Goal: Information Seeking & Learning: Check status

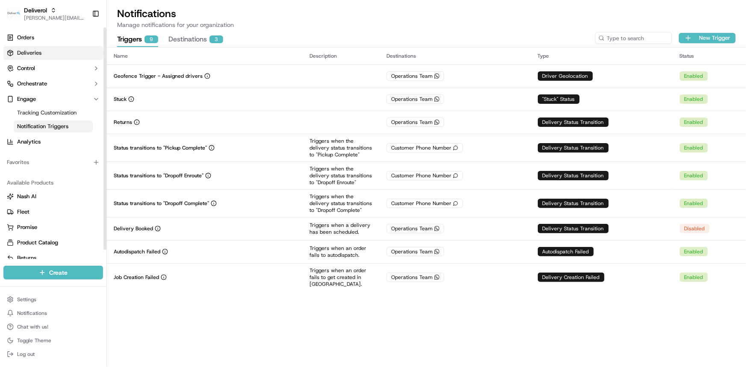
click at [29, 52] on span "Deliveries" at bounding box center [29, 53] width 24 height 8
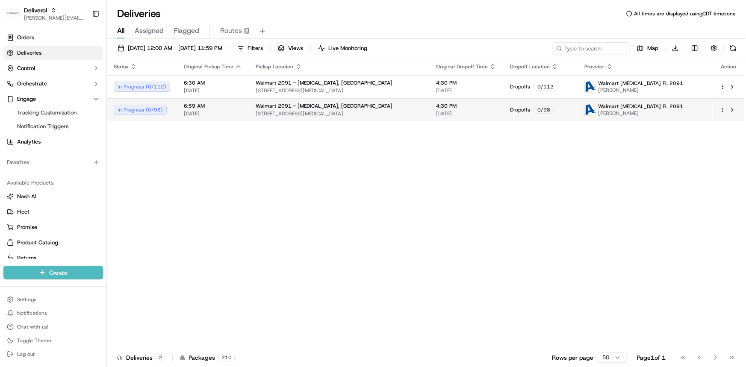
click at [722, 109] on html "Deliverol dayle.kruger@deliverol.com Toggle Sidebar Orders Deliveries Control O…" at bounding box center [373, 183] width 746 height 367
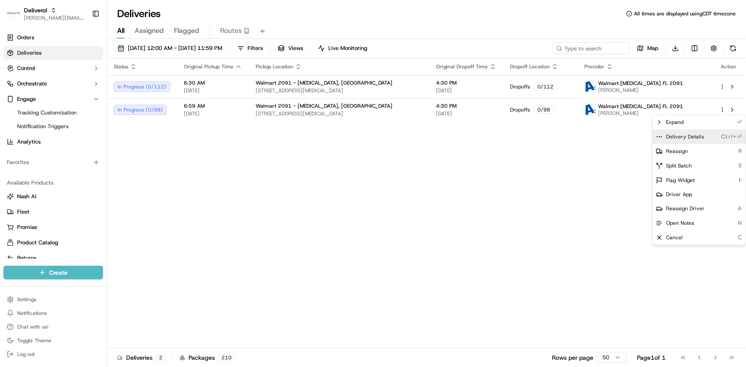
click at [697, 135] on span "Delivery Details" at bounding box center [685, 136] width 38 height 7
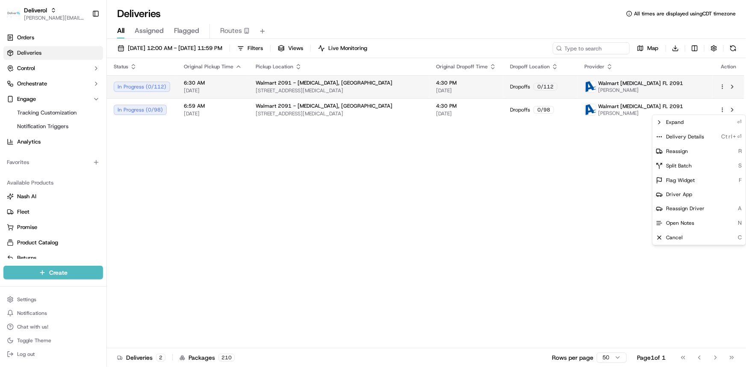
click at [722, 86] on html "Deliverol dayle.kruger@deliverol.com Toggle Sidebar Orders Deliveries Control O…" at bounding box center [373, 183] width 746 height 367
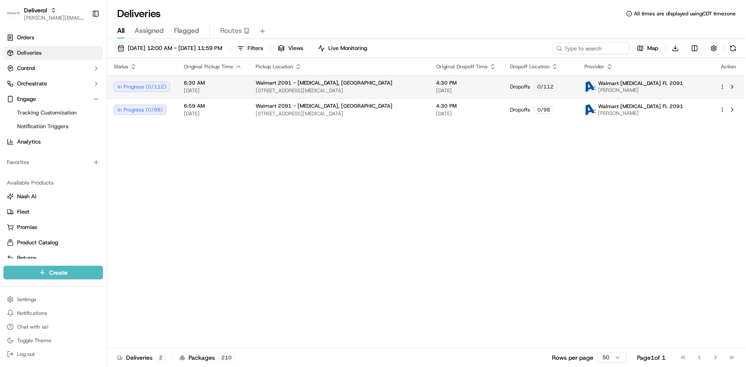
click at [722, 86] on html "Deliverol dayle.kruger@deliverol.com Toggle Sidebar Orders Deliveries Control O…" at bounding box center [373, 183] width 746 height 367
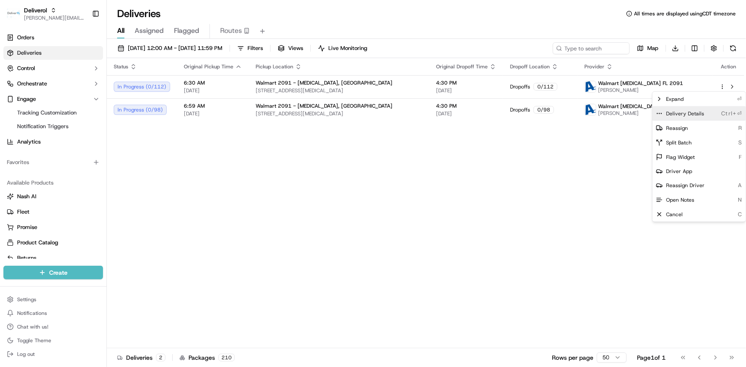
click at [703, 112] on div "Delivery Details Ctrl+⏎" at bounding box center [698, 113] width 93 height 15
click at [397, 182] on html "Deliverol dayle.kruger@deliverol.com Toggle Sidebar Orders Deliveries Control O…" at bounding box center [373, 183] width 746 height 367
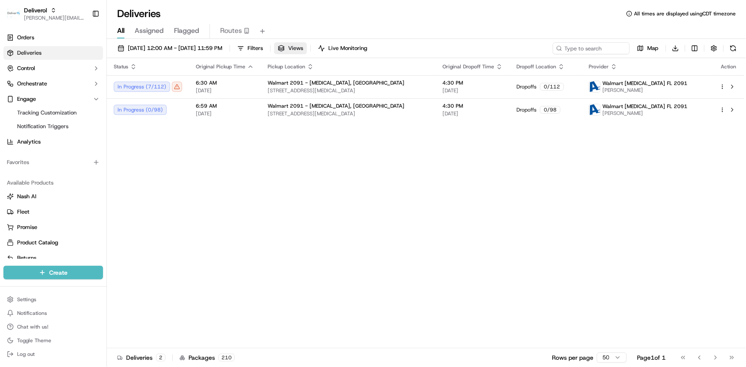
click at [303, 47] on span "Views" at bounding box center [295, 48] width 15 height 8
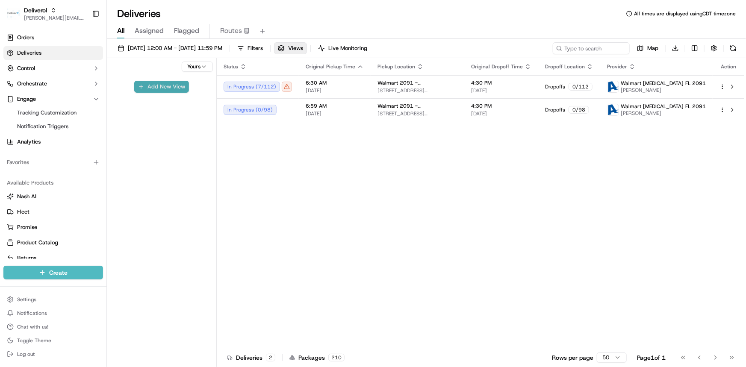
click at [162, 88] on button "Add New View" at bounding box center [161, 87] width 55 height 12
click at [202, 93] on button "button" at bounding box center [200, 90] width 11 height 11
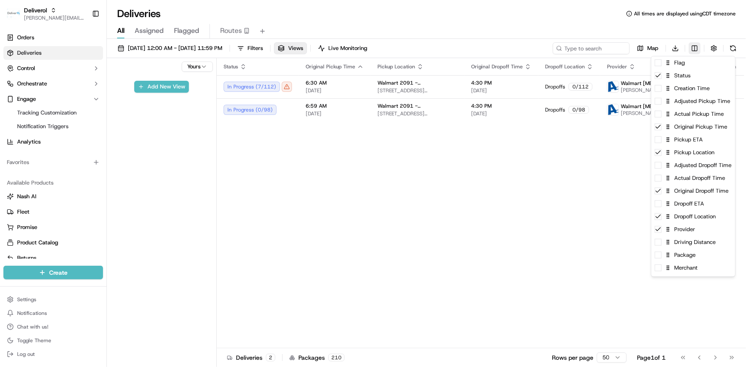
click at [695, 49] on html "Deliverol dayle.kruger@deliverol.com Toggle Sidebar Orders Deliveries Control O…" at bounding box center [373, 183] width 746 height 367
click at [682, 67] on div "Flag" at bounding box center [693, 62] width 84 height 13
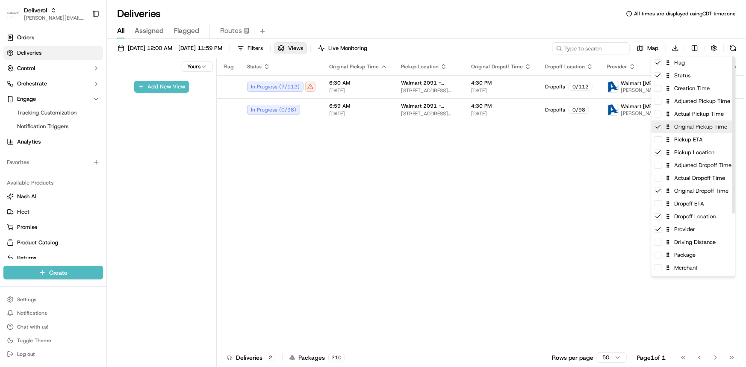
click at [691, 132] on div "Original Pickup Time" at bounding box center [693, 127] width 84 height 13
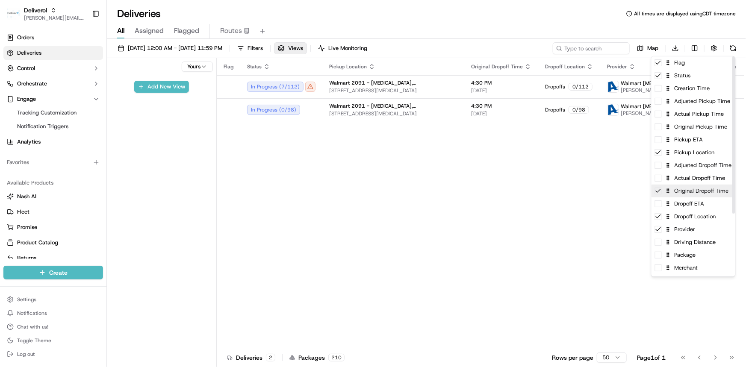
click at [700, 193] on div "Original Dropoff Time" at bounding box center [693, 191] width 84 height 13
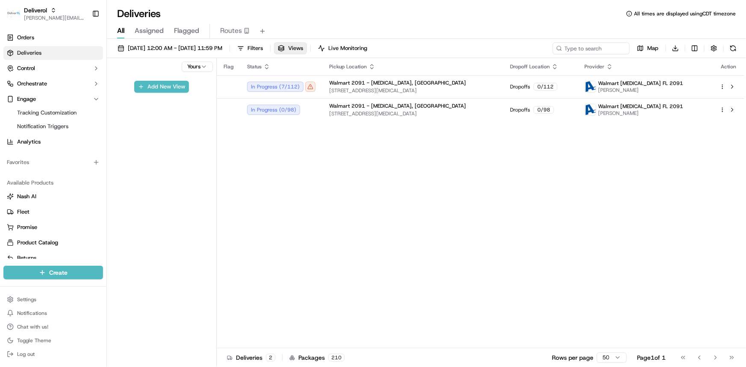
click at [181, 88] on html "Deliverol dayle.kruger@deliverol.com Toggle Sidebar Orders Deliveries Control O…" at bounding box center [373, 183] width 746 height 367
click at [175, 90] on button "Add New View" at bounding box center [161, 87] width 55 height 12
click at [174, 104] on html "Deliverol dayle.kruger@deliverol.com Toggle Sidebar Orders Deliveries Control O…" at bounding box center [373, 183] width 746 height 367
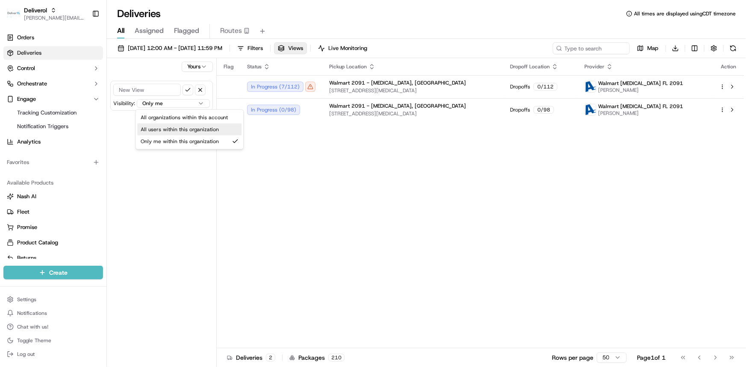
select select "user"
click at [188, 93] on button "submit" at bounding box center [187, 90] width 11 height 11
type input "Operations"
click at [188, 90] on button "submit" at bounding box center [187, 90] width 11 height 11
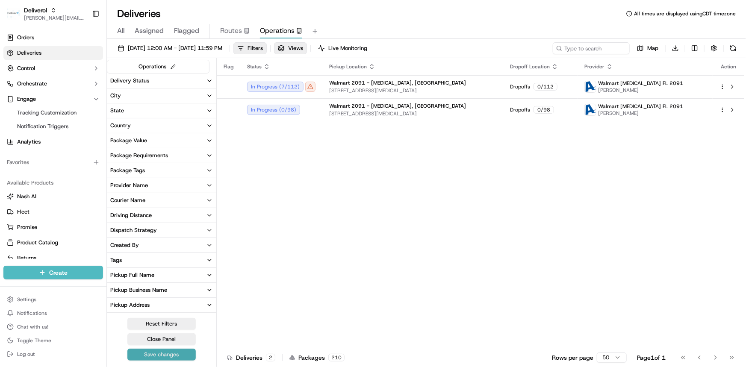
click at [171, 356] on button "Save changes" at bounding box center [161, 355] width 68 height 12
click at [175, 338] on button "Close Panel" at bounding box center [161, 339] width 68 height 12
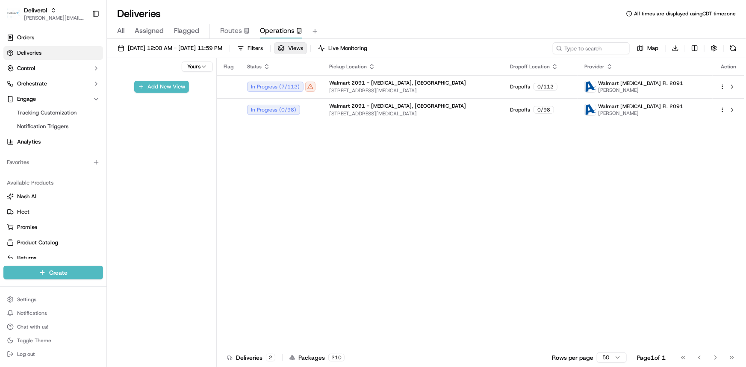
click at [307, 50] on button "Views" at bounding box center [290, 48] width 33 height 12
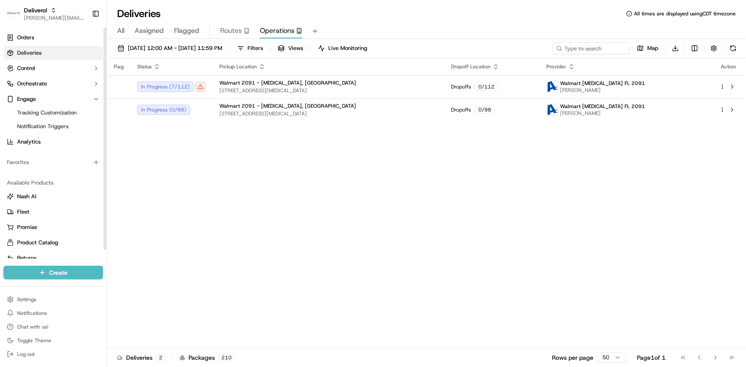
click at [51, 54] on link "Deliveries" at bounding box center [53, 53] width 100 height 14
click at [38, 36] on link "Orders" at bounding box center [53, 38] width 100 height 14
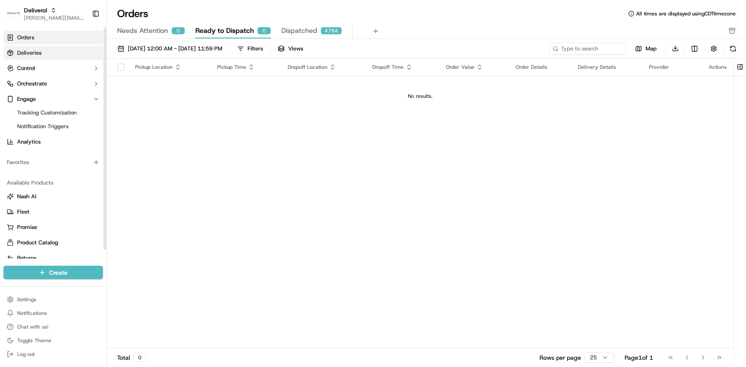
click at [32, 54] on span "Deliveries" at bounding box center [29, 53] width 24 height 8
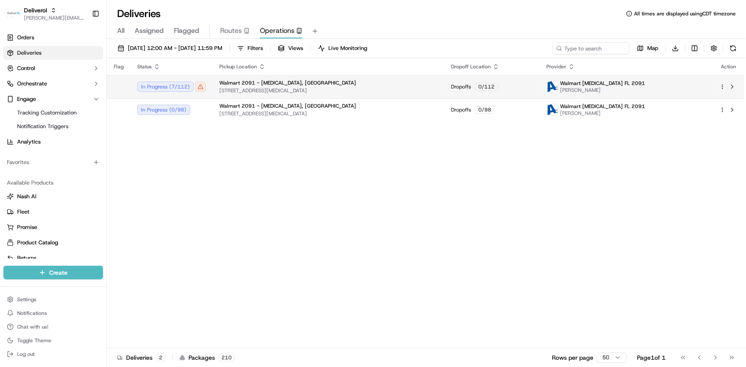
click at [242, 89] on span "8651 NW 13TH TER, DORAL, FL 33126, US" at bounding box center [328, 90] width 218 height 7
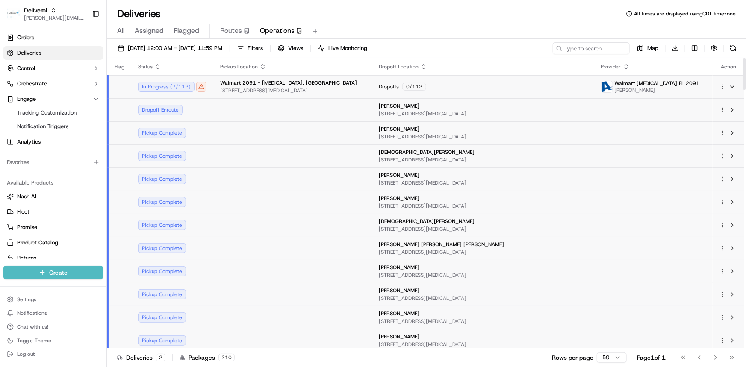
click at [266, 82] on span "Walmart 2091 - Doral, FL" at bounding box center [288, 82] width 137 height 7
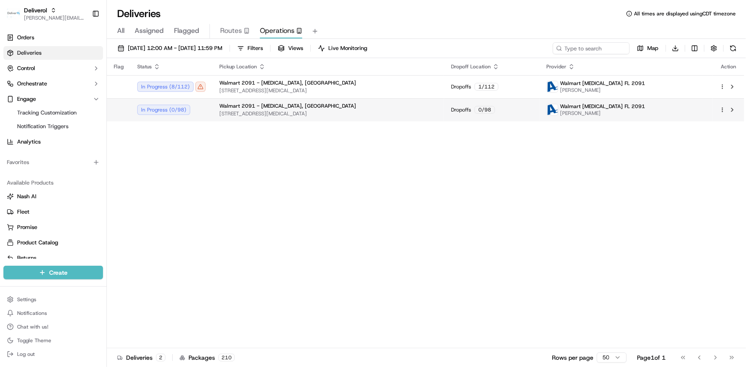
click at [303, 124] on div "Flag Status Pickup Location Dropoff Location Provider Action In Progress ( 8 / …" at bounding box center [425, 203] width 637 height 290
click at [303, 108] on div "Walmart 2091 - Doral, FL" at bounding box center [328, 106] width 218 height 7
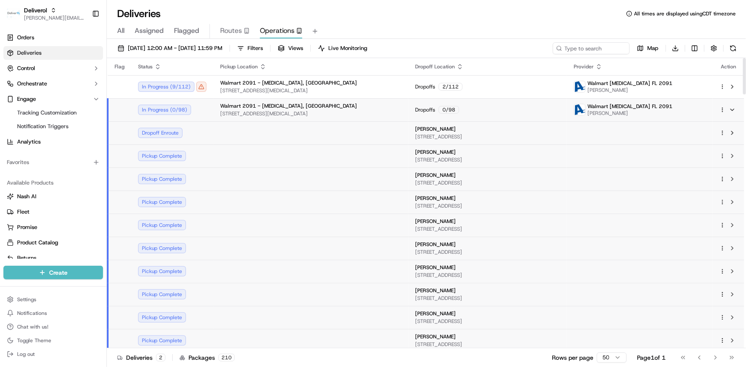
click at [247, 104] on span "Walmart 2091 - Doral, FL" at bounding box center [288, 106] width 137 height 7
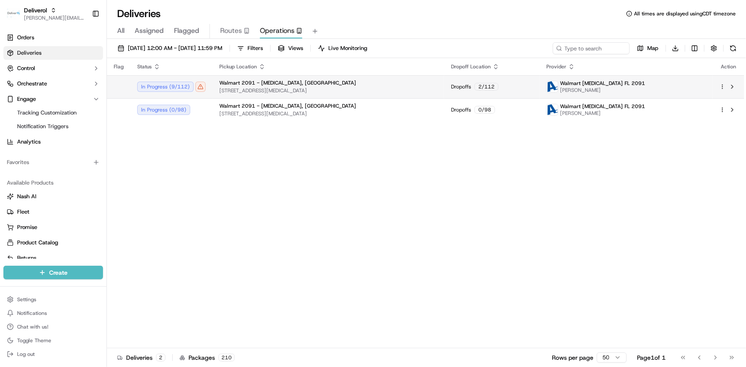
click at [255, 85] on span "Walmart 2091 - Doral, FL" at bounding box center [287, 82] width 137 height 7
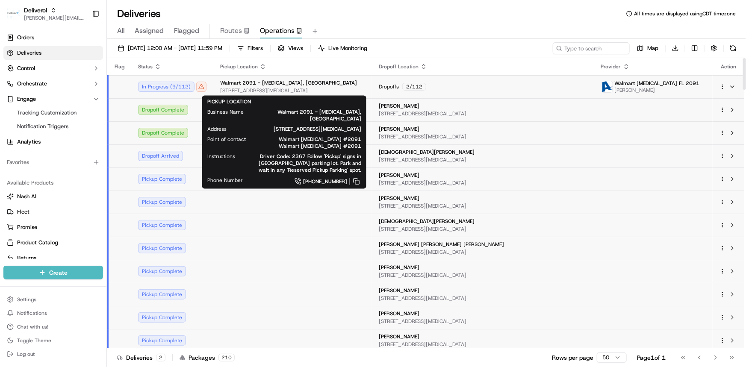
click at [372, 87] on td "Dropoffs 2 / 112" at bounding box center [483, 86] width 222 height 23
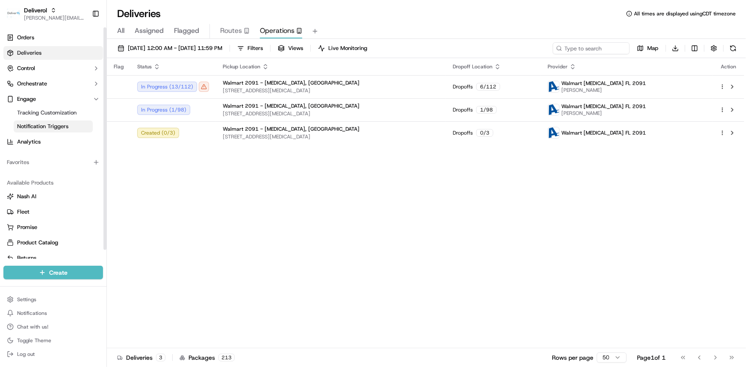
click at [62, 128] on span "Notification Triggers" at bounding box center [42, 127] width 51 height 8
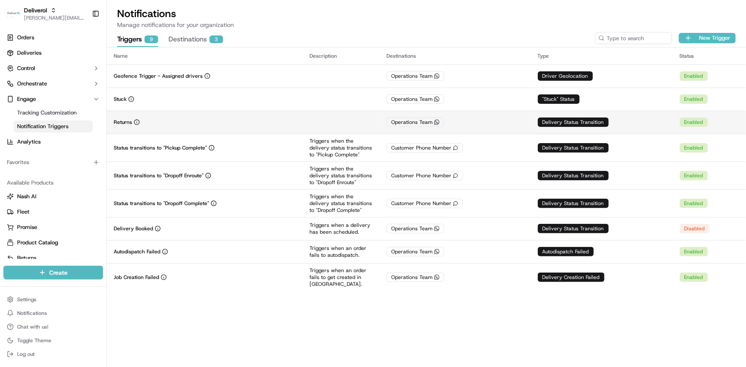
click at [152, 124] on div "Returns" at bounding box center [205, 122] width 182 height 7
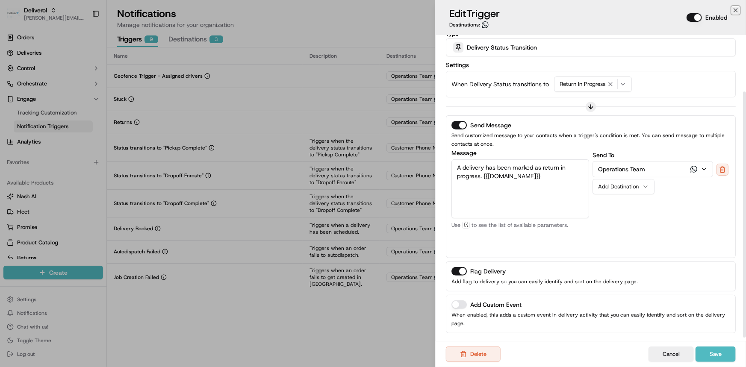
scroll to position [73, 0]
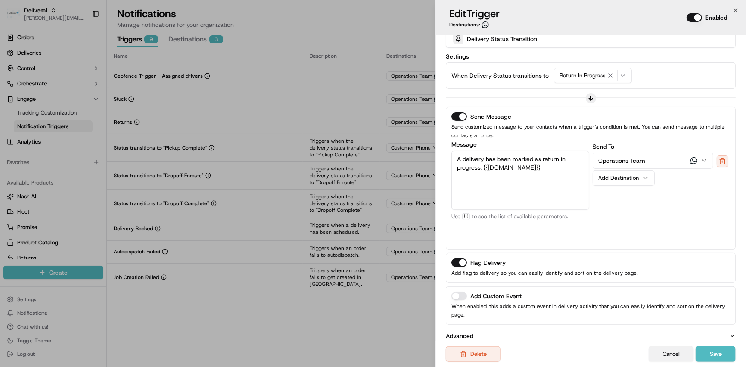
click at [686, 351] on button "Cancel" at bounding box center [670, 354] width 45 height 15
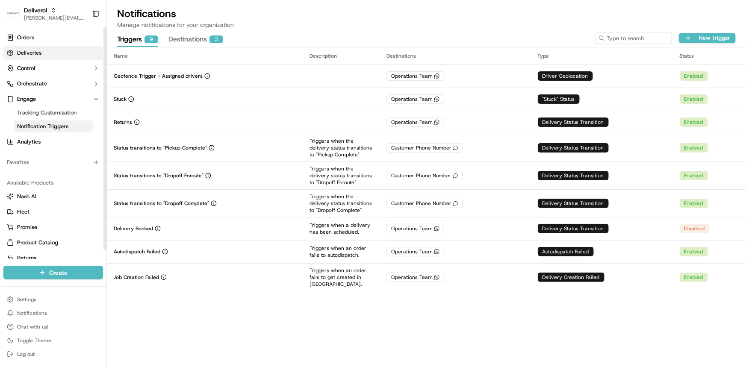
click at [44, 53] on link "Deliveries" at bounding box center [53, 53] width 100 height 14
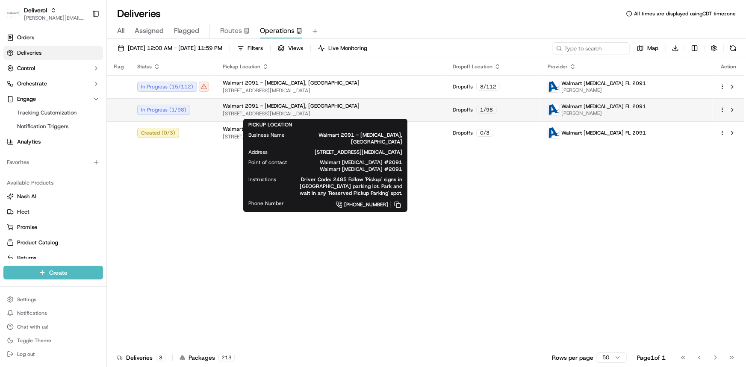
click at [378, 109] on div "Walmart 2091 - Doral, FL" at bounding box center [331, 106] width 216 height 7
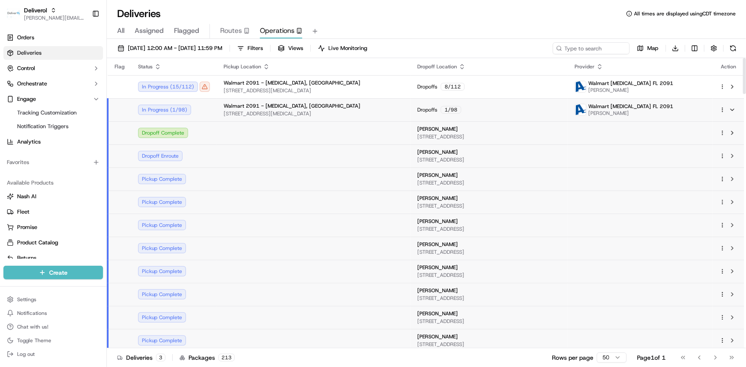
click at [271, 129] on td at bounding box center [314, 132] width 194 height 23
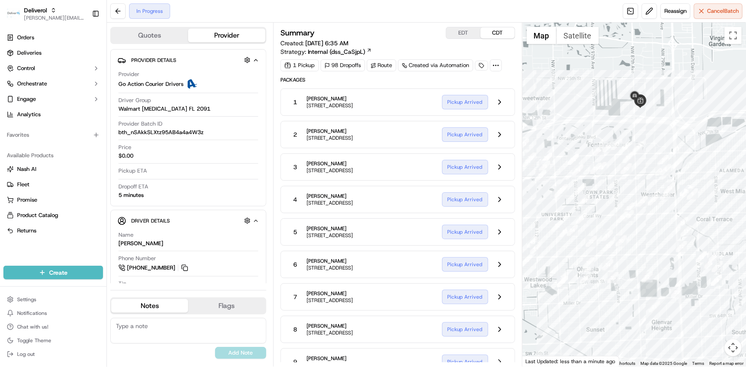
drag, startPoint x: 559, startPoint y: 110, endPoint x: 602, endPoint y: 123, distance: 45.0
click at [602, 123] on div at bounding box center [633, 195] width 223 height 344
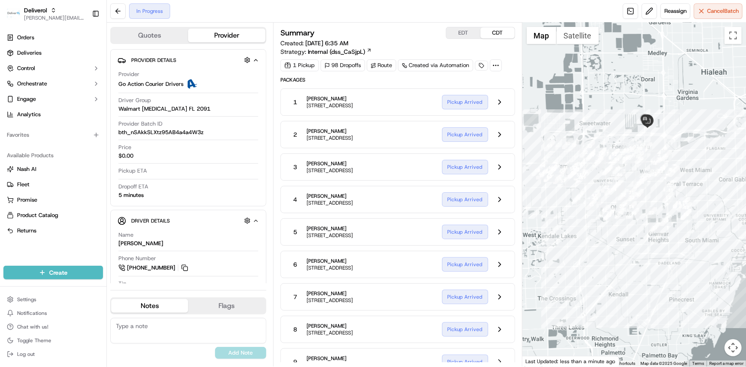
drag, startPoint x: 584, startPoint y: 116, endPoint x: 612, endPoint y: 129, distance: 31.3
click at [612, 129] on div at bounding box center [633, 195] width 223 height 344
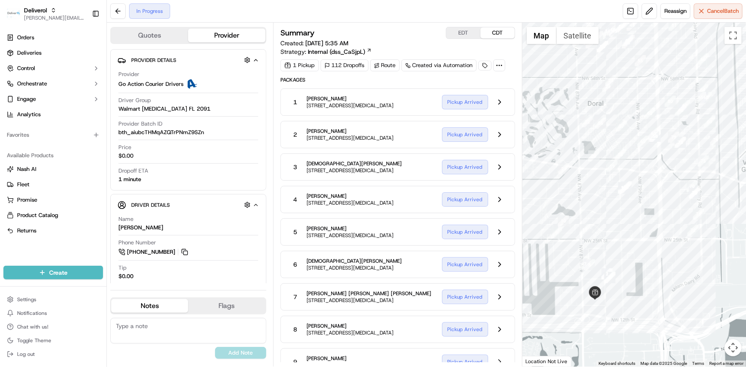
drag, startPoint x: 617, startPoint y: 317, endPoint x: 575, endPoint y: 294, distance: 47.8
click at [575, 294] on div at bounding box center [633, 195] width 223 height 344
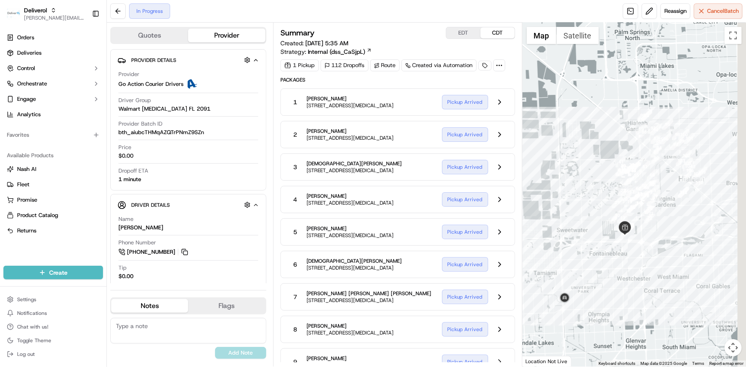
drag, startPoint x: 626, startPoint y: 302, endPoint x: 608, endPoint y: 267, distance: 38.4
click at [609, 268] on div at bounding box center [633, 195] width 223 height 344
click at [376, 108] on span "1701 NW 84th Ave suite A9, 1701, Doral, FL 33126, US" at bounding box center [350, 105] width 88 height 7
click at [501, 105] on button at bounding box center [499, 102] width 16 height 16
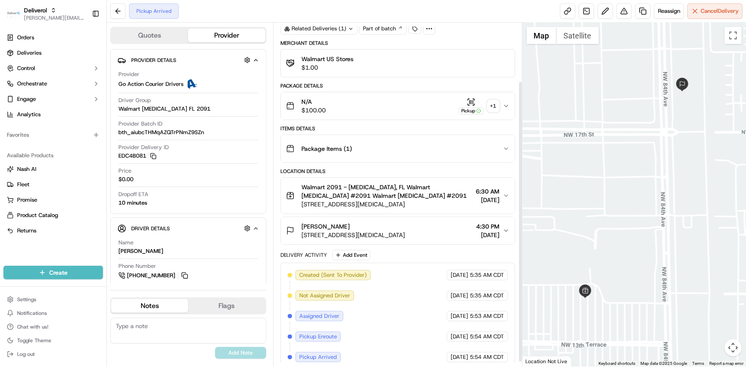
scroll to position [76, 0]
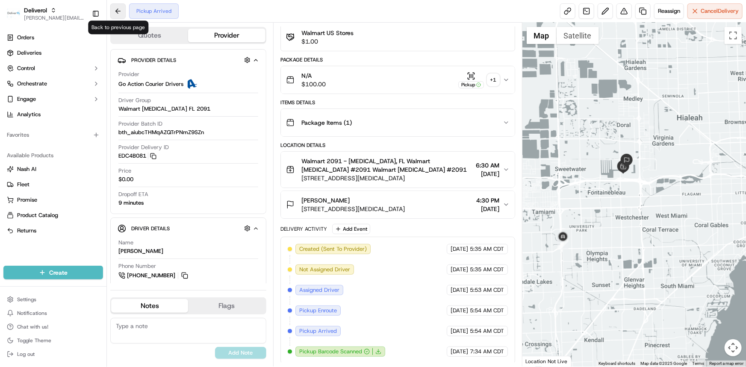
click at [117, 10] on button at bounding box center [117, 10] width 15 height 15
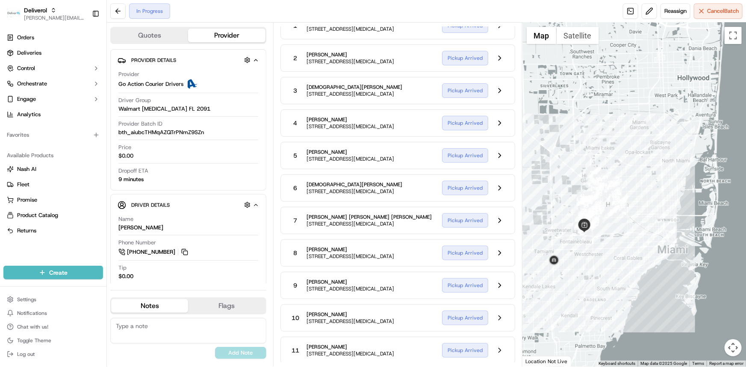
drag, startPoint x: 558, startPoint y: 255, endPoint x: 582, endPoint y: 242, distance: 26.8
click at [582, 242] on div at bounding box center [633, 195] width 223 height 344
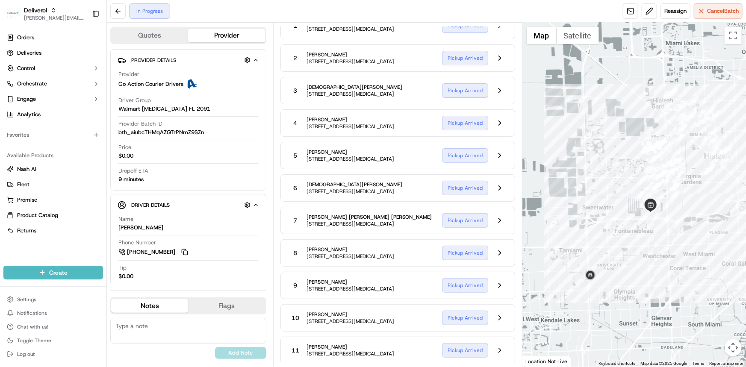
drag, startPoint x: 568, startPoint y: 226, endPoint x: 611, endPoint y: 233, distance: 43.3
click at [611, 233] on div at bounding box center [633, 195] width 223 height 344
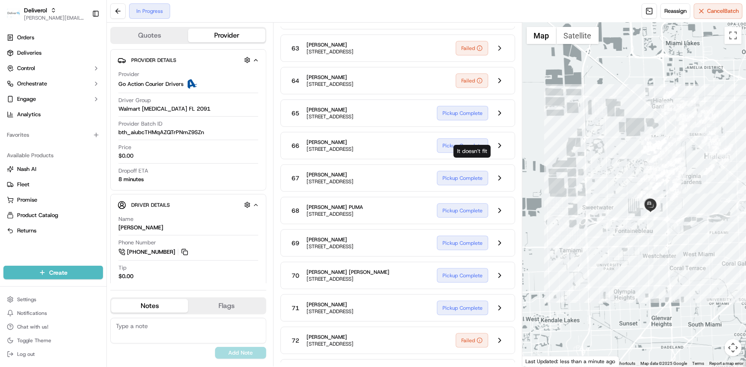
scroll to position [2396, 0]
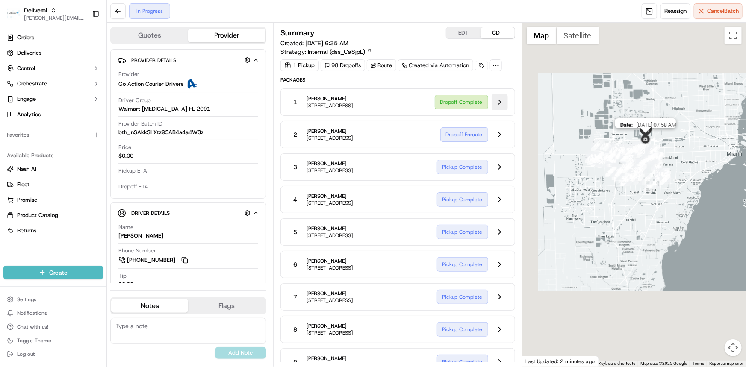
click at [499, 101] on button at bounding box center [499, 102] width 16 height 16
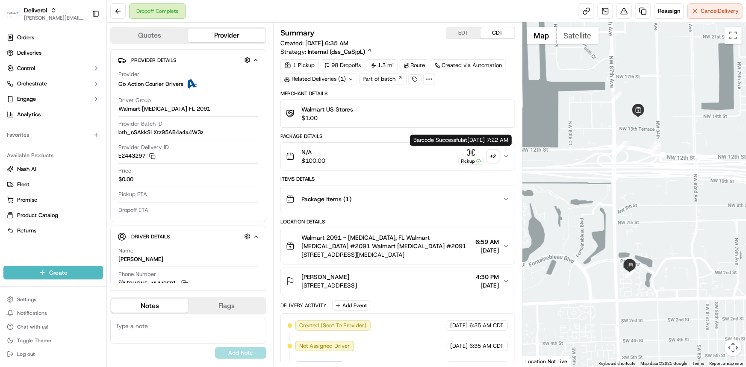
scroll to position [179, 0]
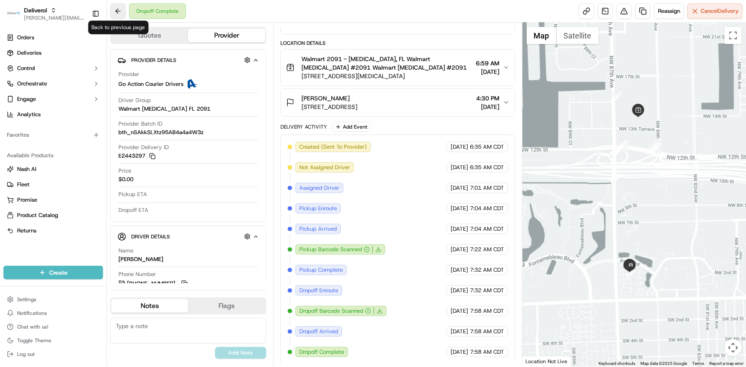
click at [118, 12] on button at bounding box center [117, 10] width 15 height 15
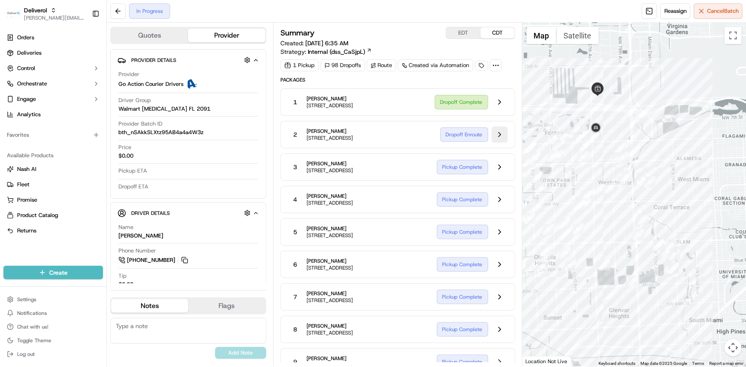
click at [495, 135] on button at bounding box center [499, 134] width 16 height 16
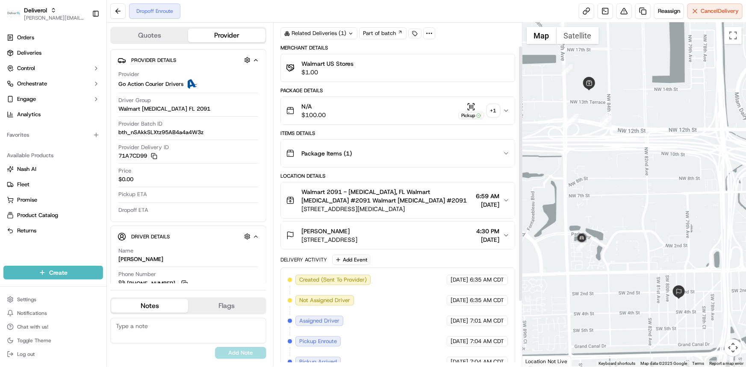
scroll to position [117, 0]
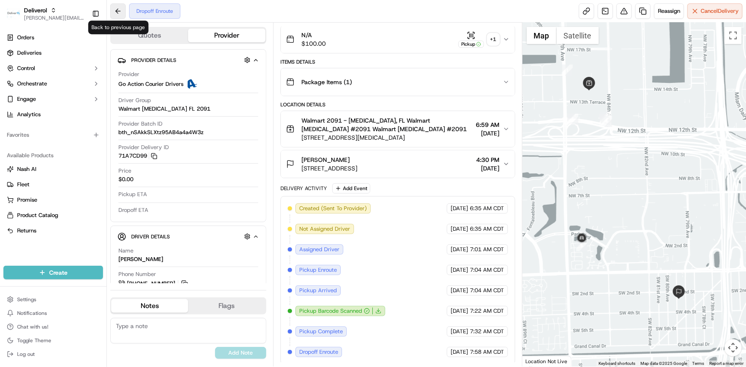
click at [113, 12] on button at bounding box center [117, 10] width 15 height 15
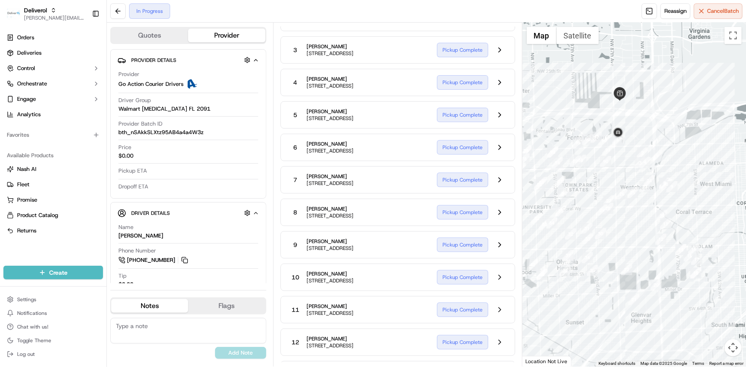
drag, startPoint x: 605, startPoint y: 148, endPoint x: 629, endPoint y: 154, distance: 24.1
click at [629, 154] on div at bounding box center [633, 195] width 223 height 344
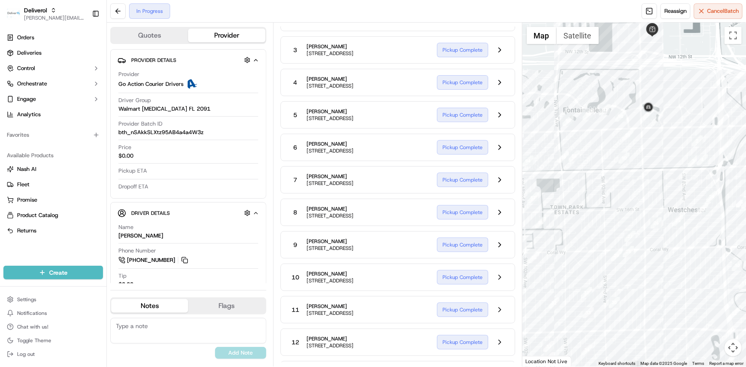
drag, startPoint x: 578, startPoint y: 230, endPoint x: 617, endPoint y: 213, distance: 41.9
click at [617, 213] on div at bounding box center [633, 195] width 223 height 344
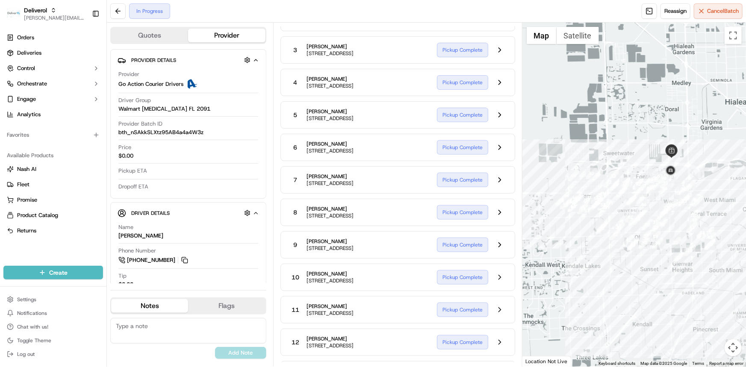
drag, startPoint x: 581, startPoint y: 288, endPoint x: 630, endPoint y: 276, distance: 50.5
click at [630, 276] on div at bounding box center [633, 195] width 223 height 344
